Goal: Information Seeking & Learning: Understand process/instructions

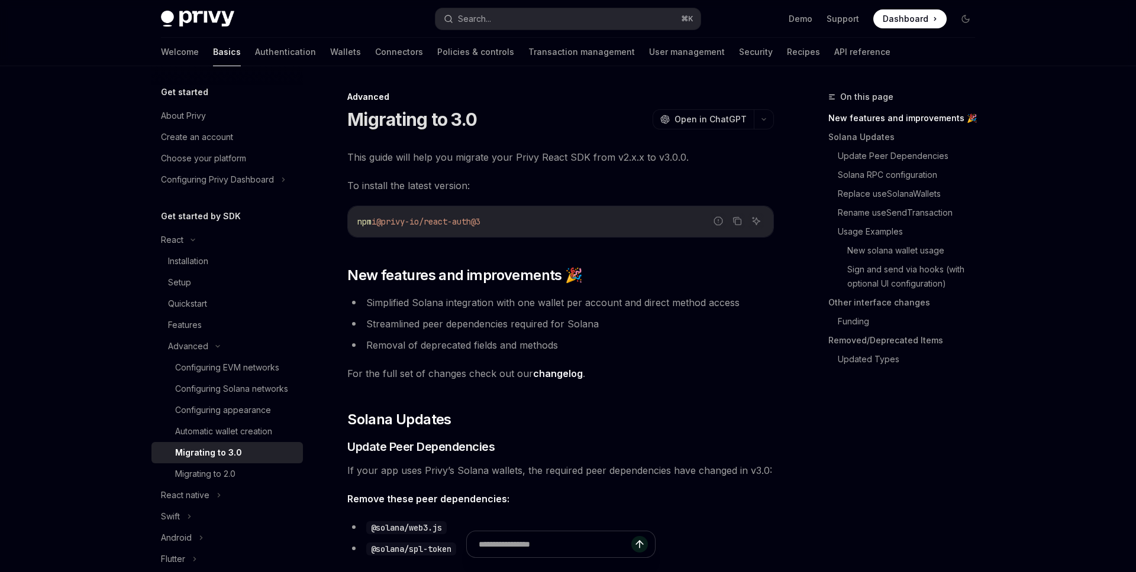
type textarea "*"
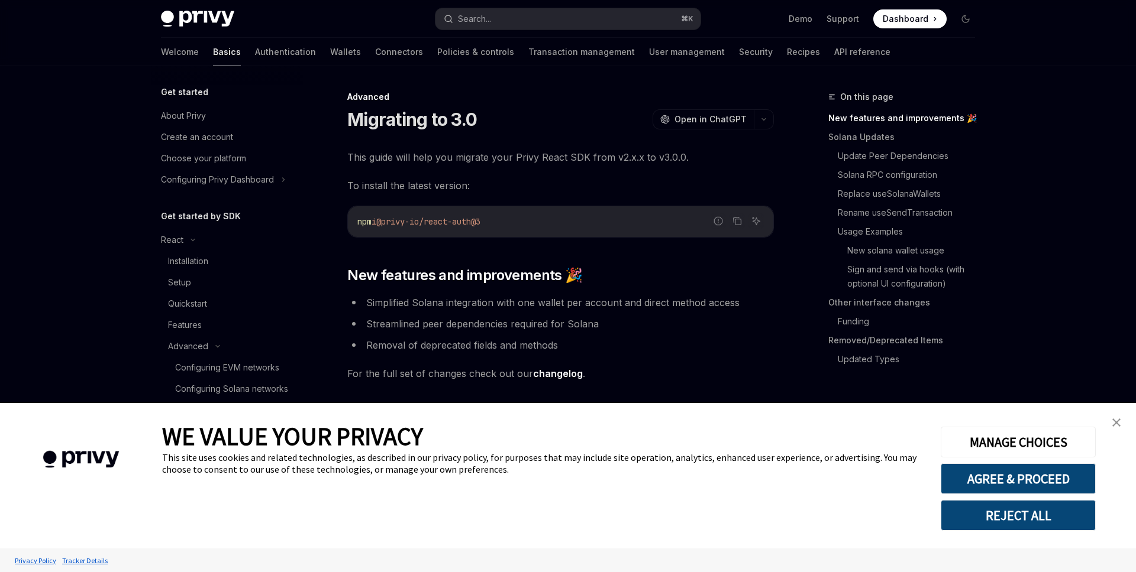
click at [1046, 513] on button "REJECT ALL" at bounding box center [1017, 515] width 155 height 31
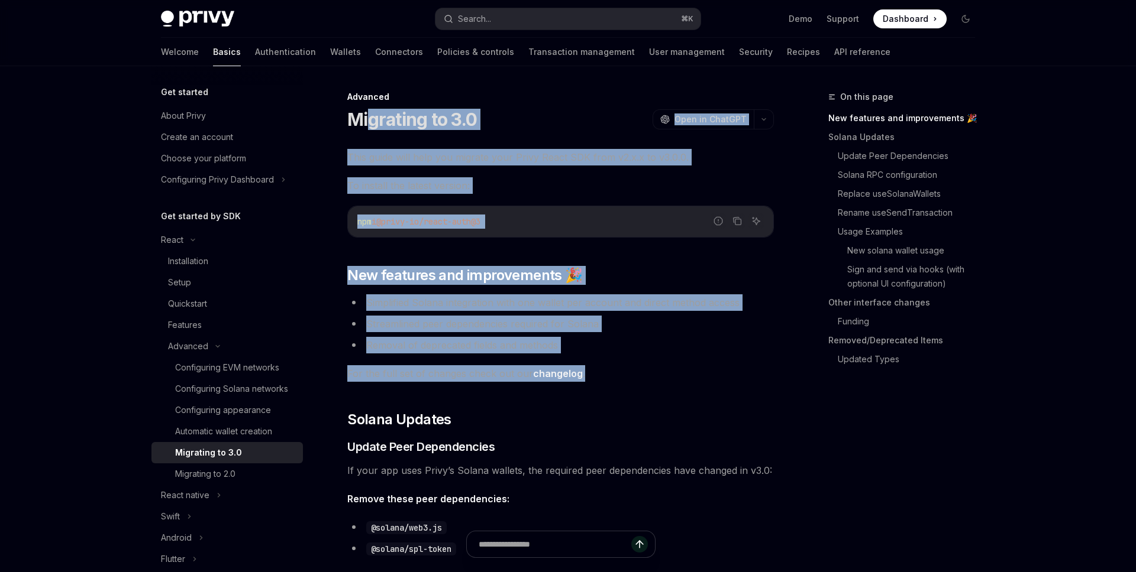
drag, startPoint x: 604, startPoint y: 378, endPoint x: 370, endPoint y: 114, distance: 353.2
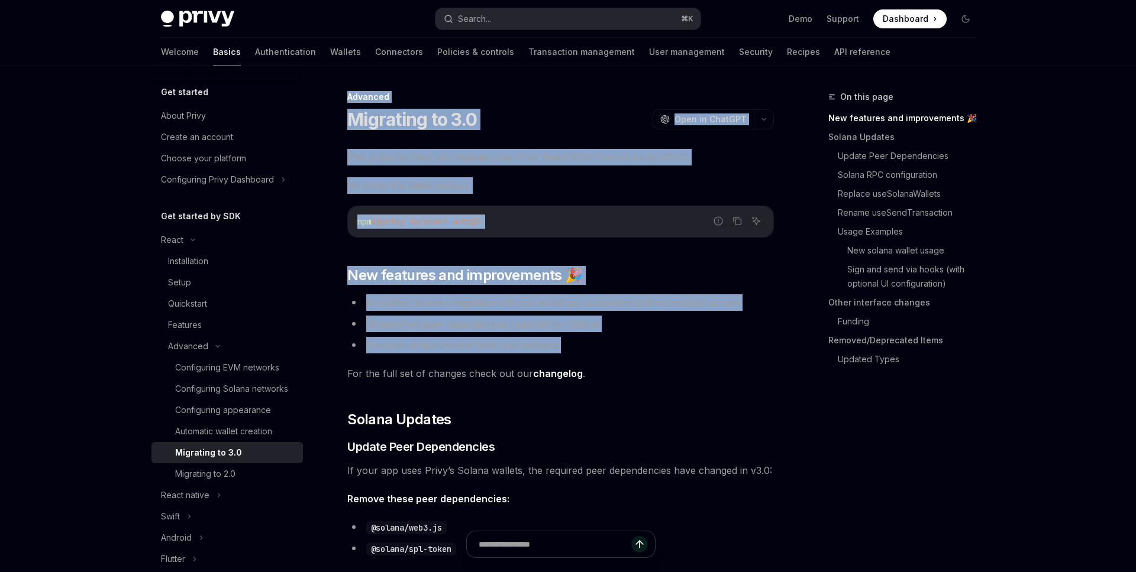
drag, startPoint x: 338, startPoint y: 87, endPoint x: 588, endPoint y: 367, distance: 375.3
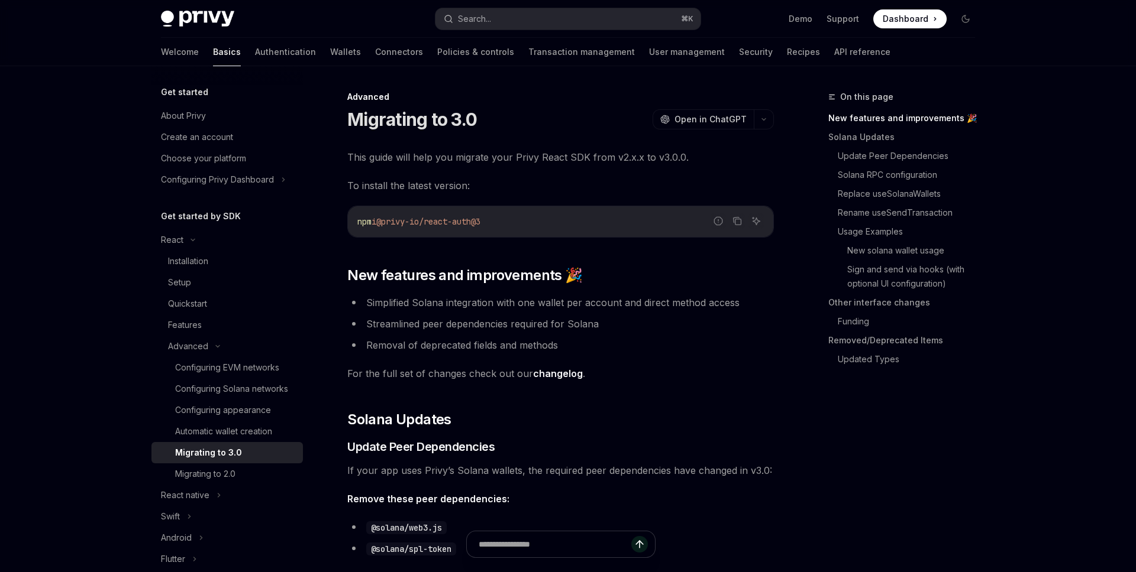
click at [631, 374] on span "For the full set of changes check out our changelog ." at bounding box center [560, 373] width 426 height 17
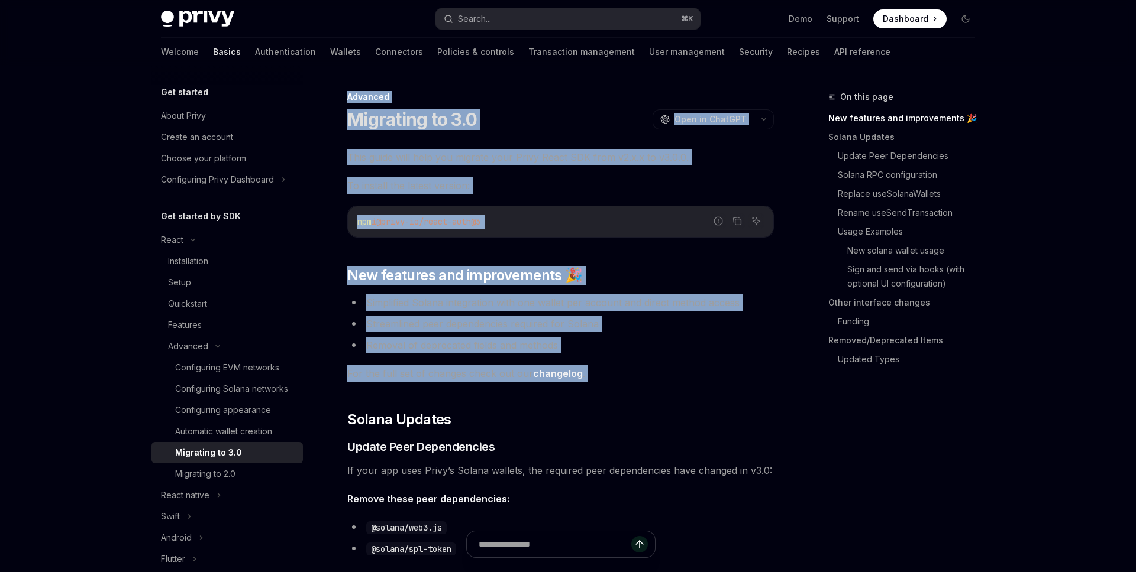
drag, startPoint x: 631, startPoint y: 374, endPoint x: 336, endPoint y: 97, distance: 405.0
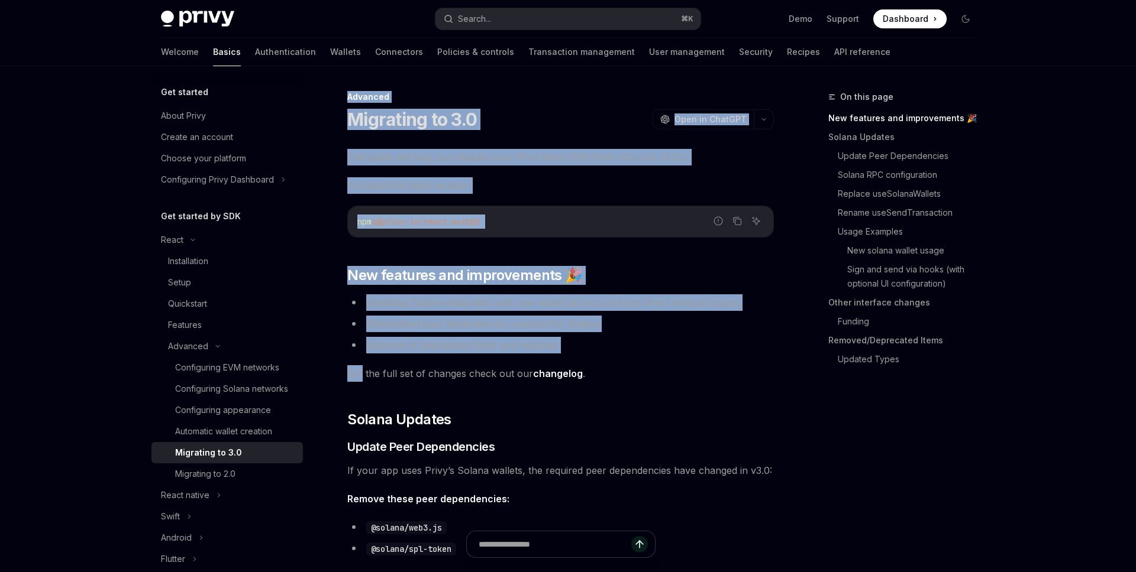
drag, startPoint x: 338, startPoint y: 78, endPoint x: 615, endPoint y: 361, distance: 396.5
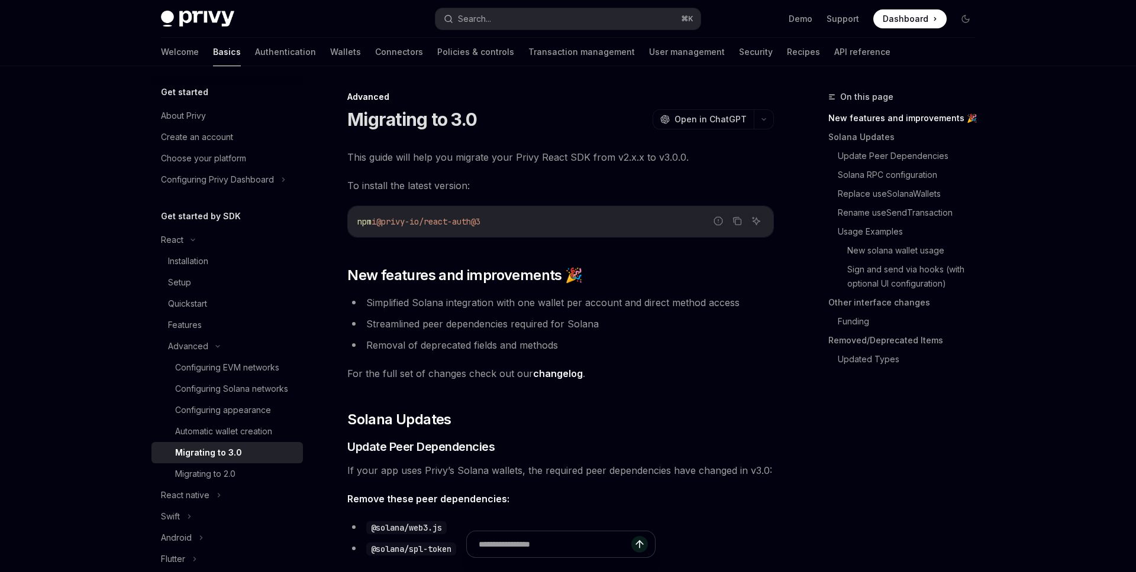
click at [608, 367] on span "For the full set of changes check out our changelog ." at bounding box center [560, 373] width 426 height 17
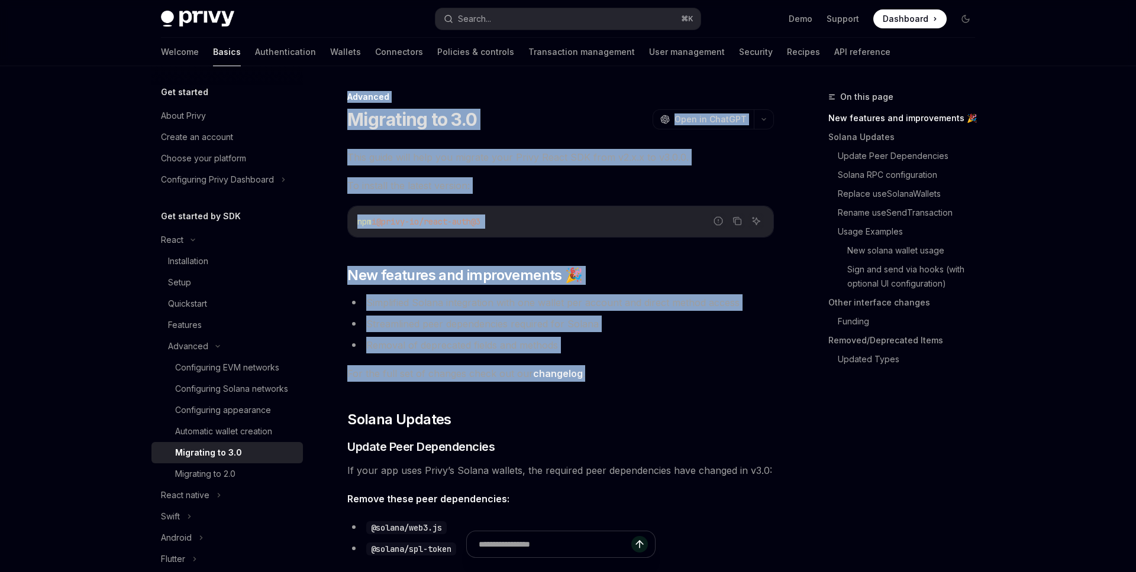
drag, startPoint x: 602, startPoint y: 374, endPoint x: 416, endPoint y: 85, distance: 344.0
drag, startPoint x: 365, startPoint y: 79, endPoint x: 669, endPoint y: 376, distance: 424.5
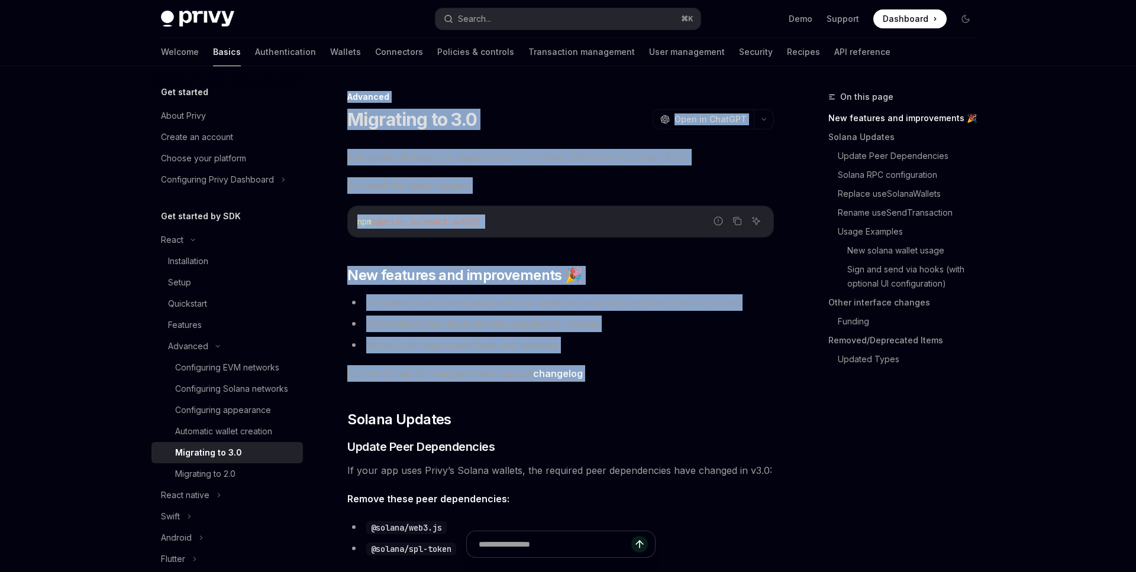
click at [669, 376] on span "For the full set of changes check out our changelog ." at bounding box center [560, 373] width 426 height 17
drag, startPoint x: 669, startPoint y: 376, endPoint x: 368, endPoint y: 98, distance: 408.9
drag, startPoint x: 348, startPoint y: 86, endPoint x: 677, endPoint y: 376, distance: 437.9
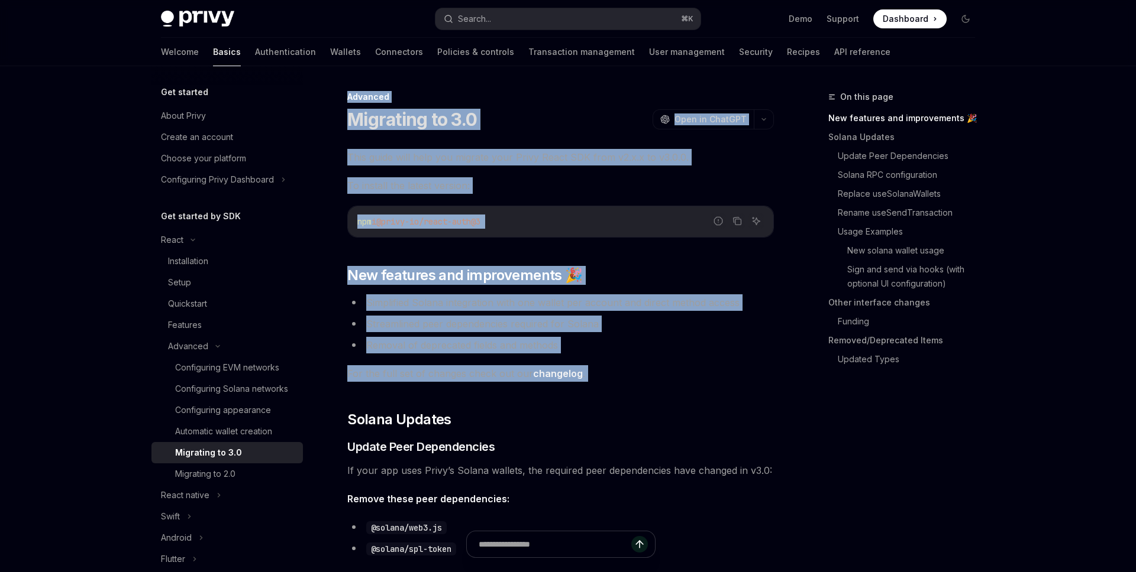
click at [677, 376] on span "For the full set of changes check out our changelog ." at bounding box center [560, 373] width 426 height 17
